Goal: Task Accomplishment & Management: Use online tool/utility

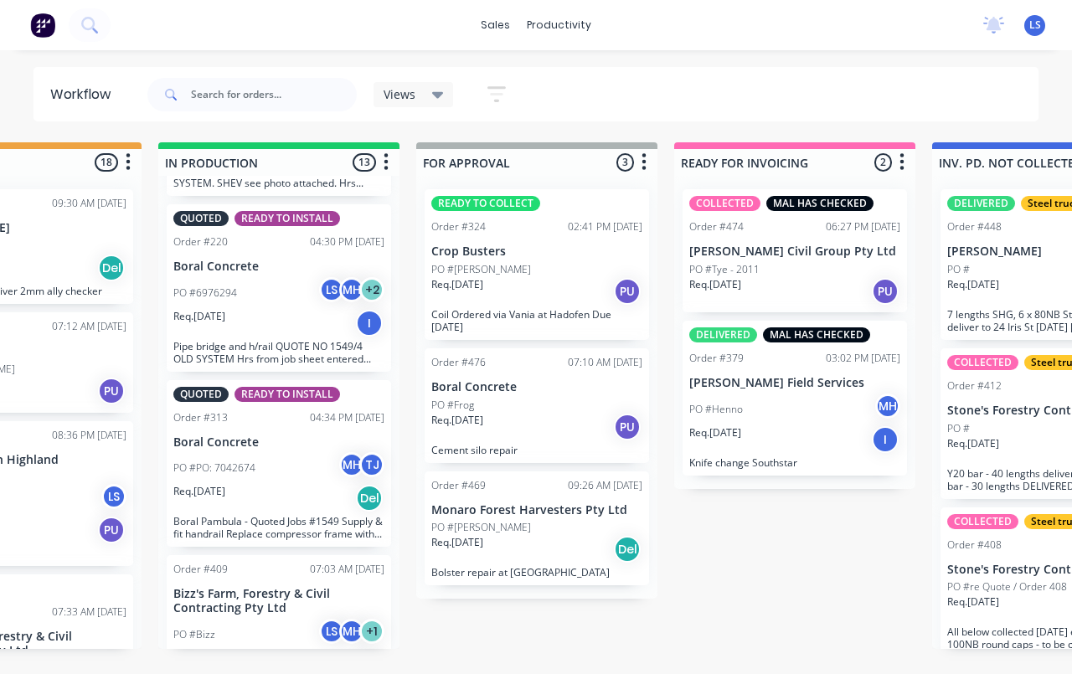
scroll to position [1574, 0]
click at [207, 588] on p "Bizz's Farm, Forestry & Civil Contracting Pty Ltd" at bounding box center [278, 602] width 211 height 28
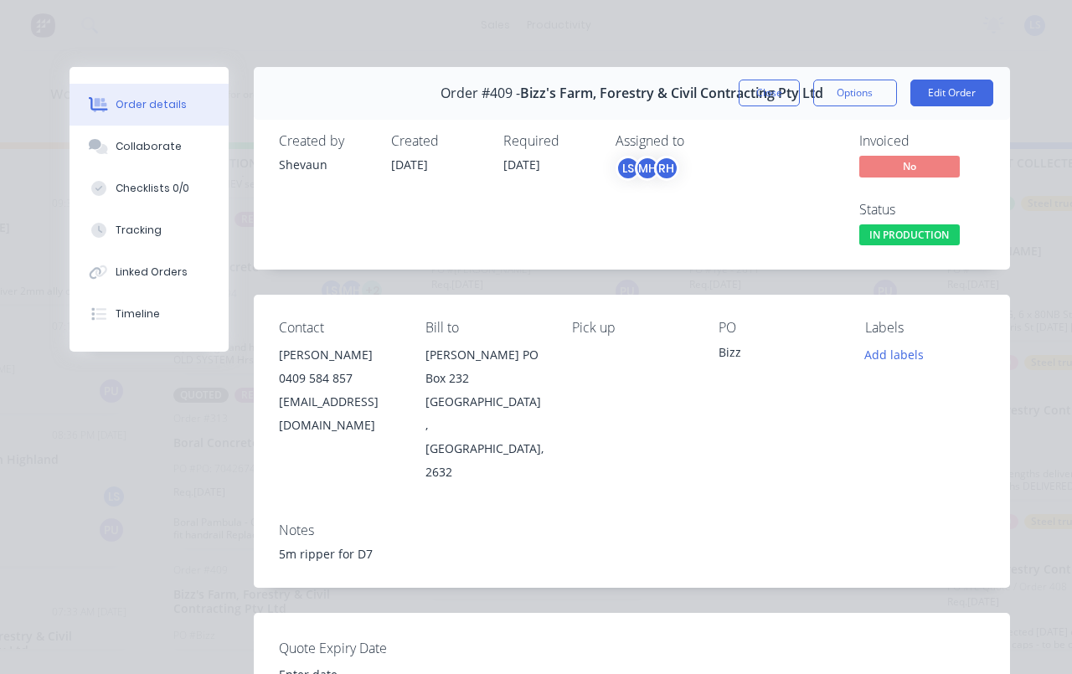
click at [158, 230] on div "Tracking" at bounding box center [139, 230] width 46 height 15
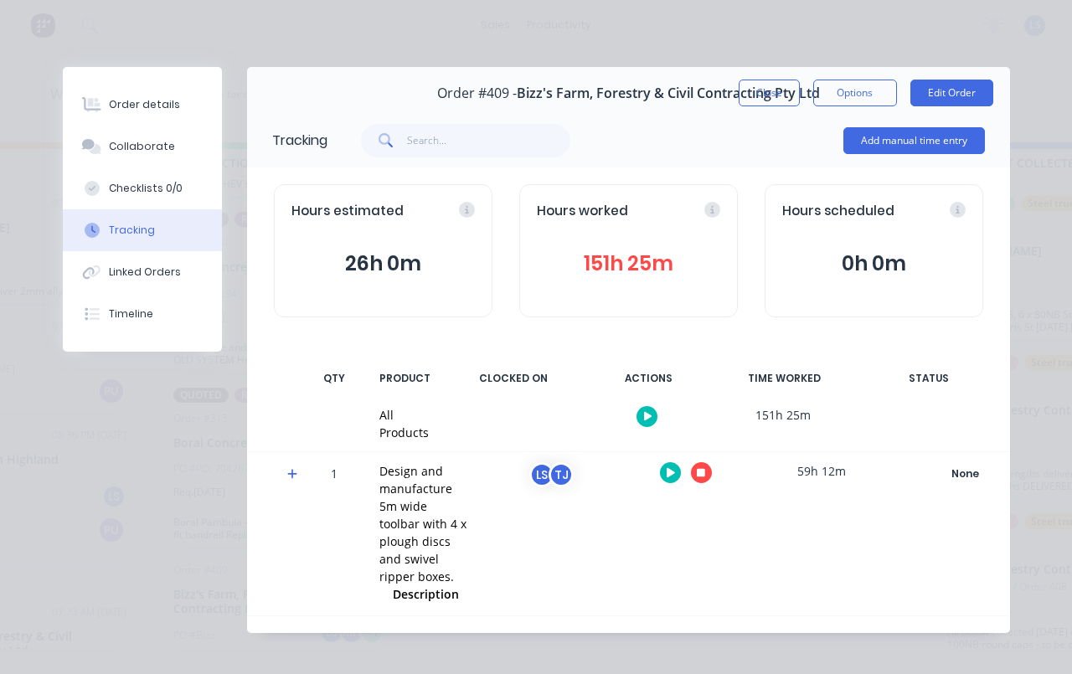
click at [454, 253] on button "26h 0m" at bounding box center [383, 264] width 183 height 32
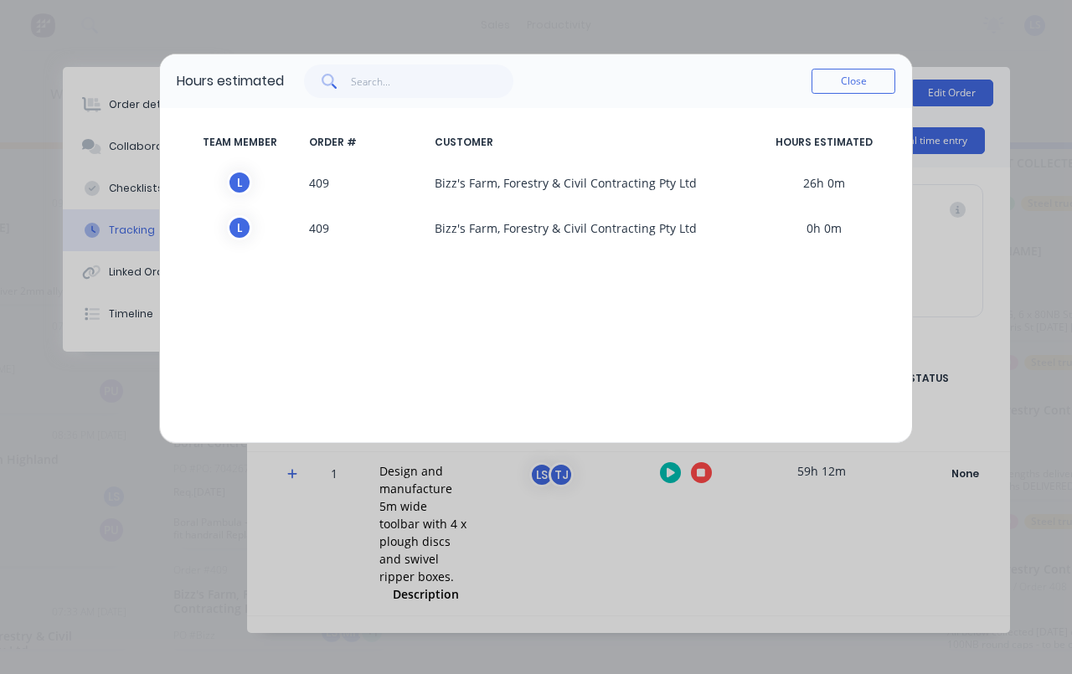
click at [880, 73] on button "Close" at bounding box center [854, 81] width 84 height 25
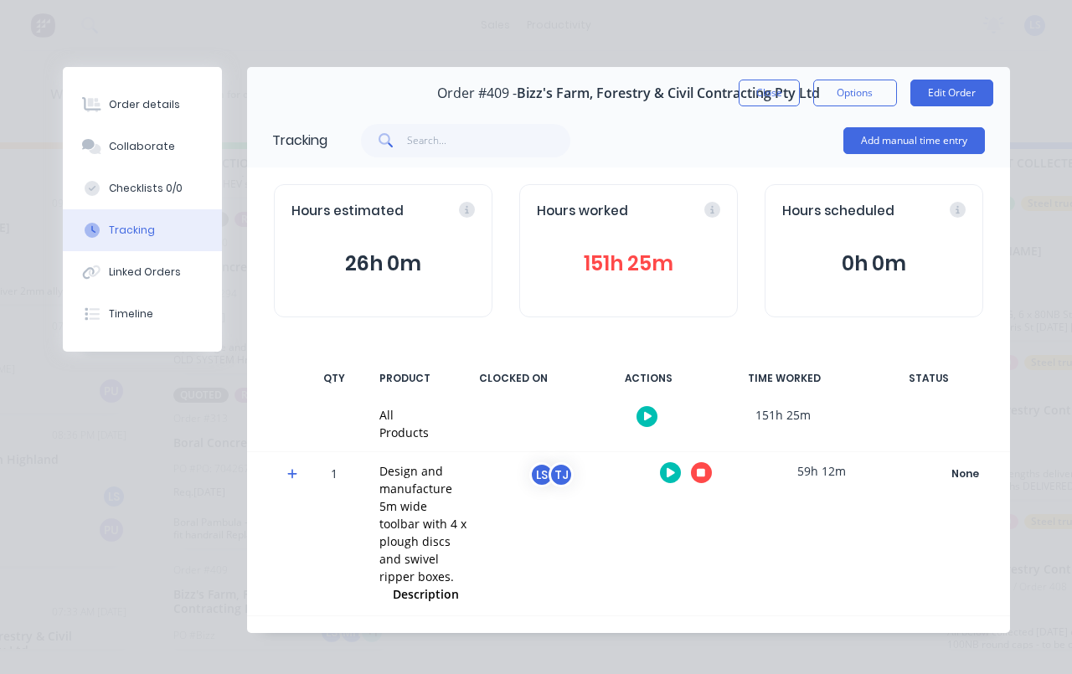
click at [395, 270] on button "26h 0m" at bounding box center [383, 264] width 183 height 32
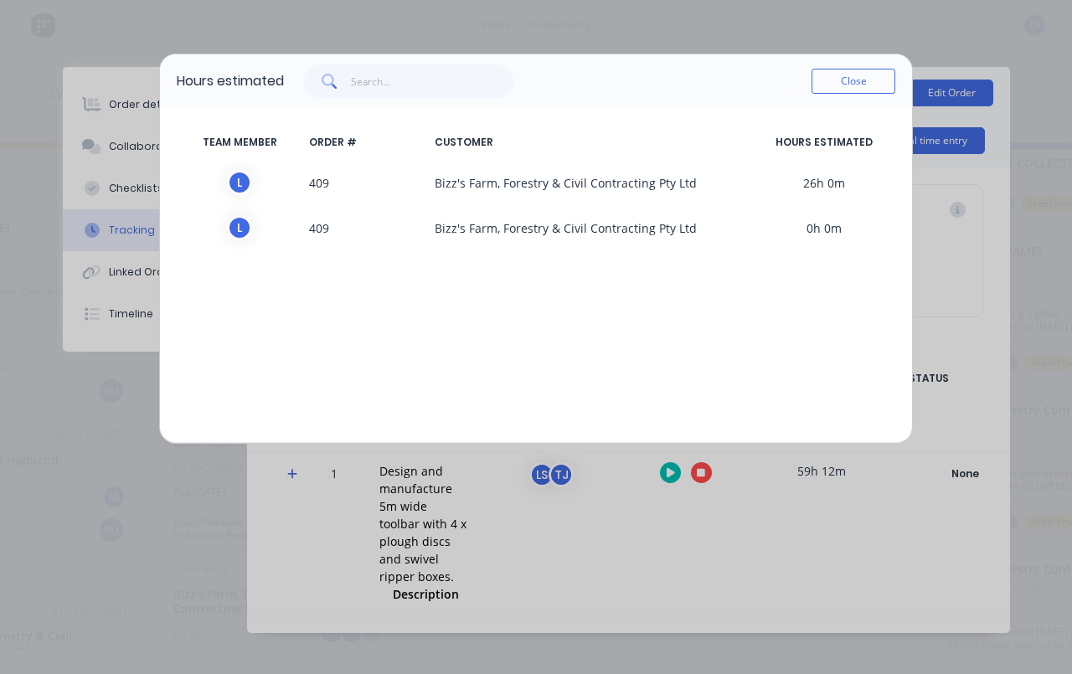
click at [235, 196] on div "L 409 Bizz's Farm, Forestry & Civil Contracting Pty Ltd 26h 0m" at bounding box center [536, 182] width 719 height 45
click at [234, 195] on div "L" at bounding box center [239, 182] width 25 height 25
click at [253, 225] on span "L" at bounding box center [240, 227] width 126 height 25
click at [263, 177] on span "L" at bounding box center [240, 182] width 126 height 25
click at [880, 81] on button "Close" at bounding box center [854, 81] width 84 height 25
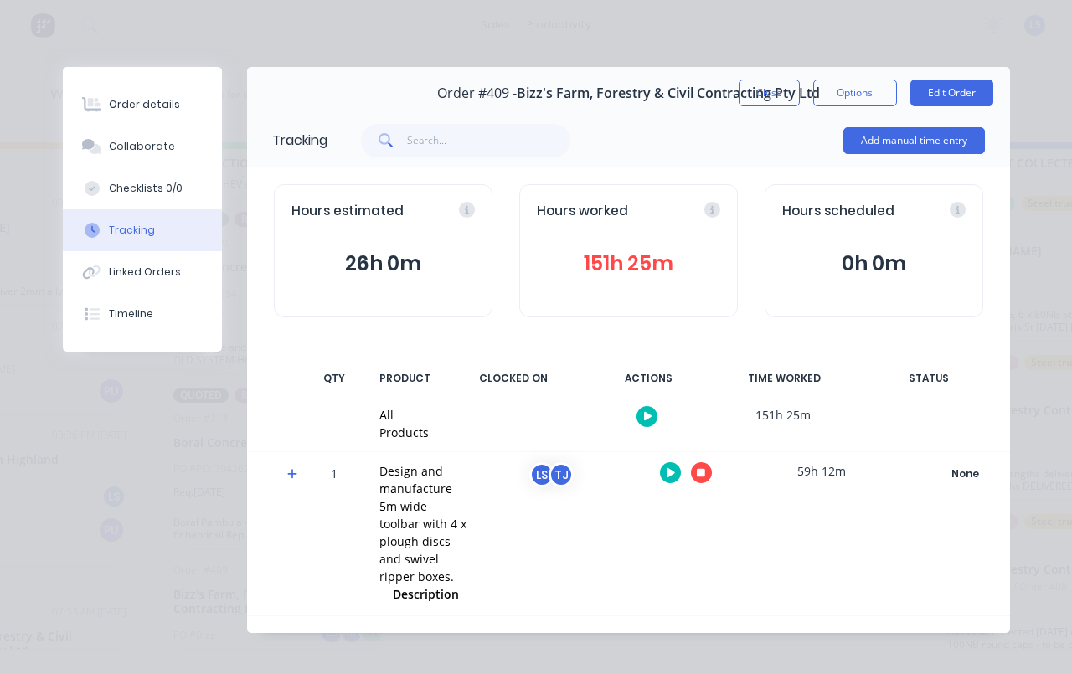
click at [961, 127] on button "Add manual time entry" at bounding box center [915, 140] width 142 height 27
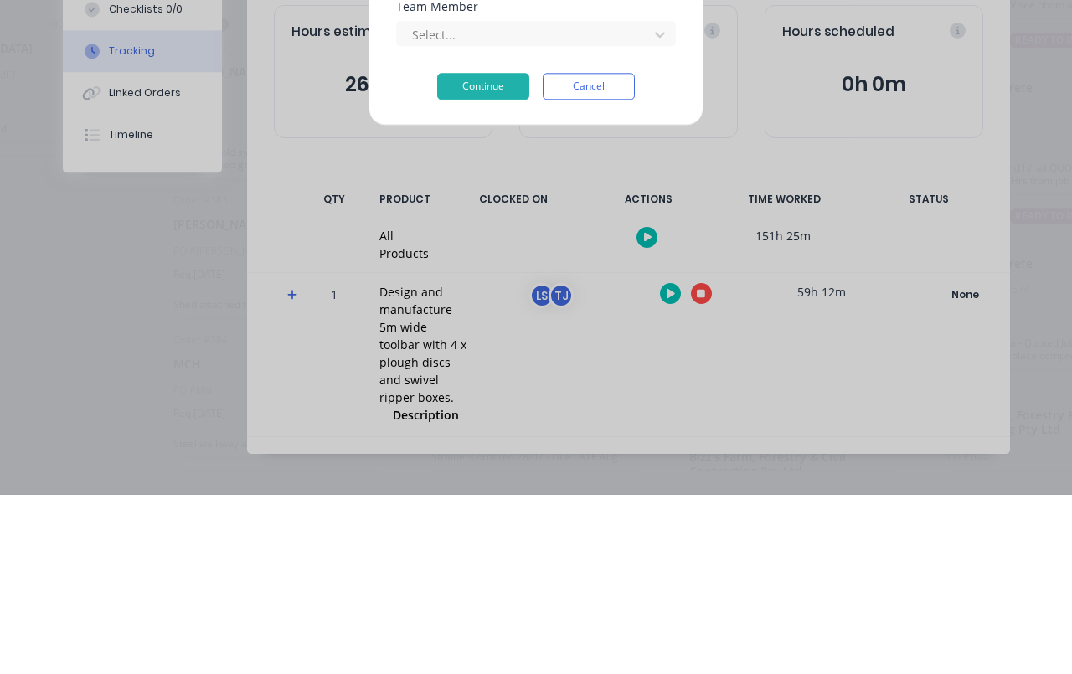
scroll to position [4, 136]
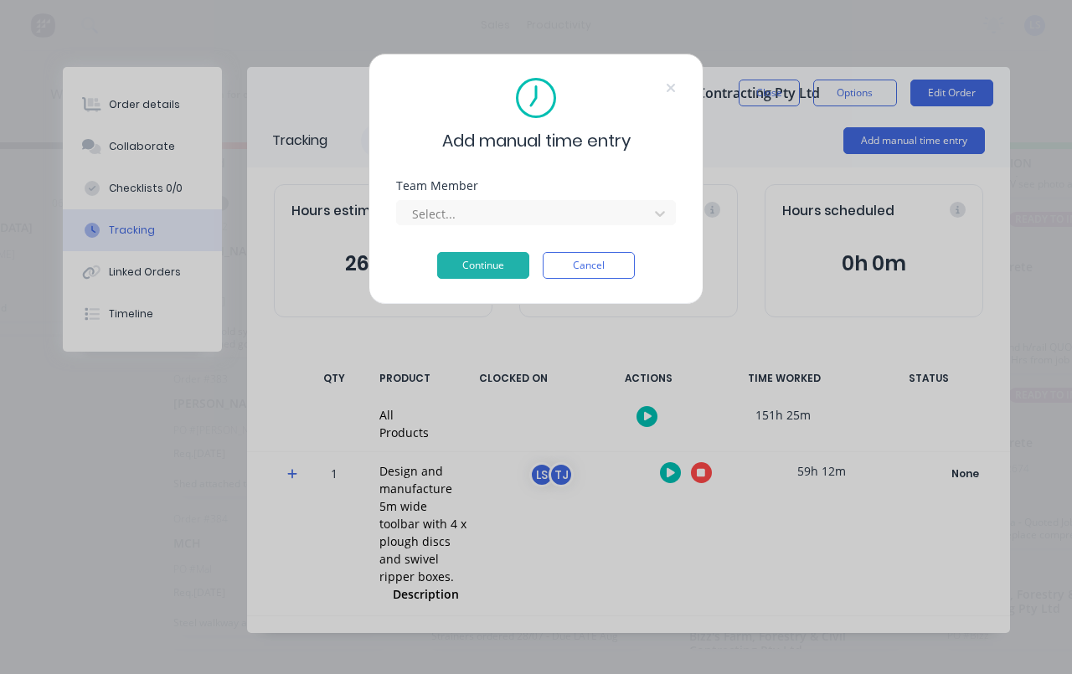
click at [794, 369] on div "Add manual time entry Team Member Select... Continue Cancel" at bounding box center [536, 337] width 1072 height 674
click at [597, 277] on button "Cancel" at bounding box center [589, 265] width 92 height 27
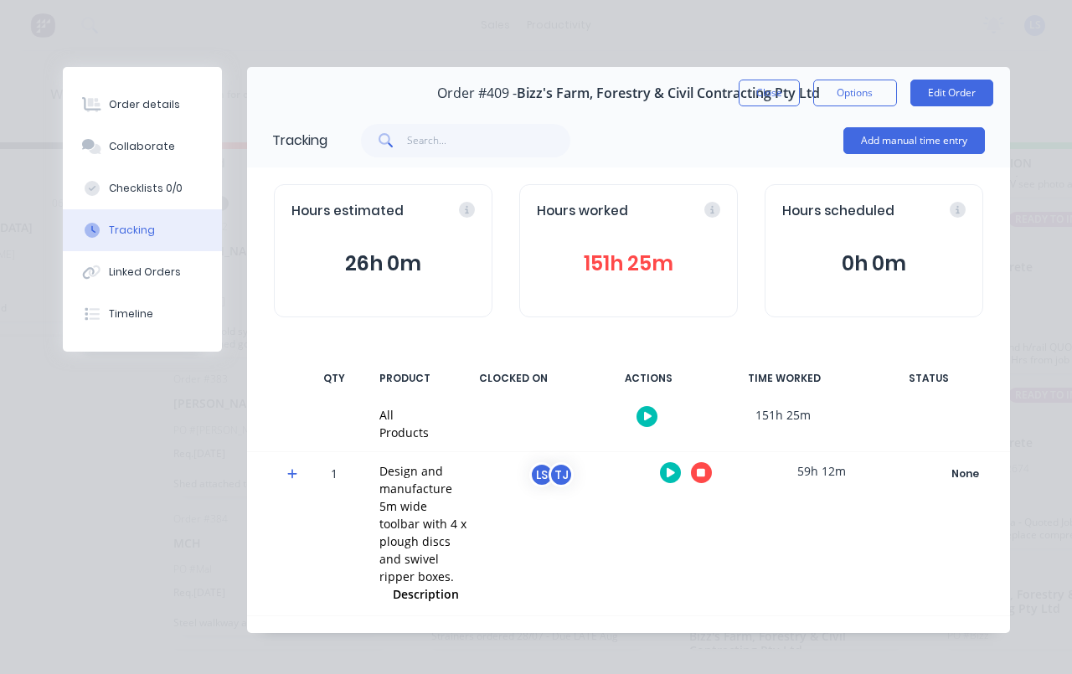
click at [659, 277] on button "151h 25m" at bounding box center [628, 264] width 183 height 32
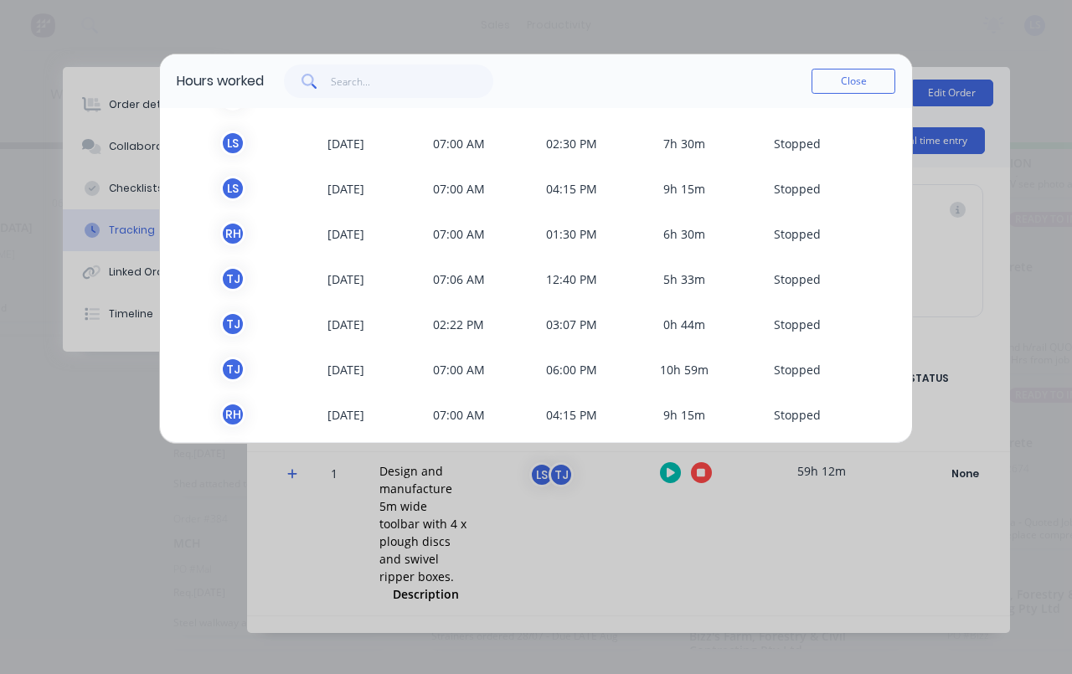
scroll to position [296, 0]
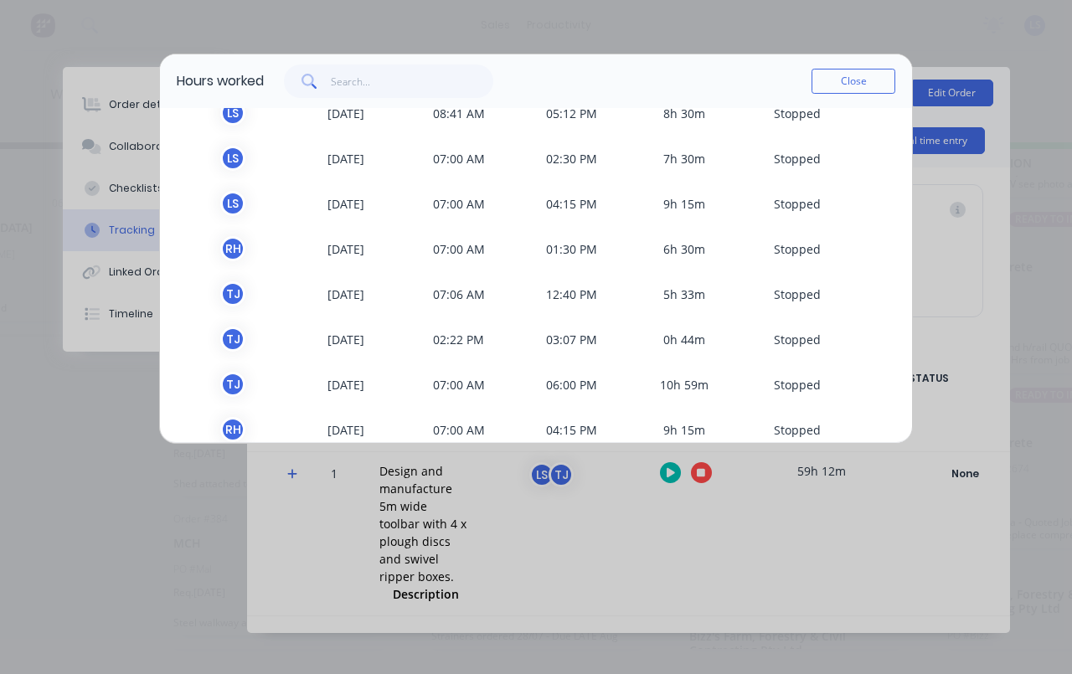
click at [863, 90] on button "Close" at bounding box center [854, 81] width 84 height 25
